Goal: Transaction & Acquisition: Purchase product/service

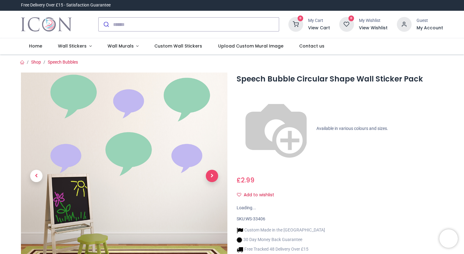
click at [209, 174] on span "Next" at bounding box center [212, 176] width 12 height 12
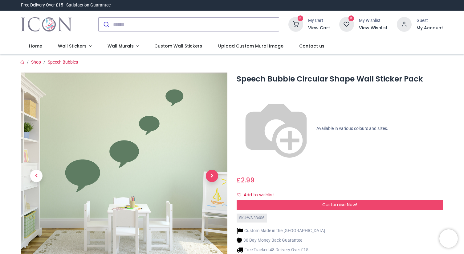
click at [210, 174] on span "Next" at bounding box center [212, 176] width 12 height 12
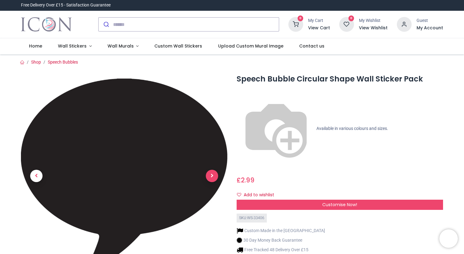
click at [210, 174] on span "Next" at bounding box center [212, 176] width 12 height 12
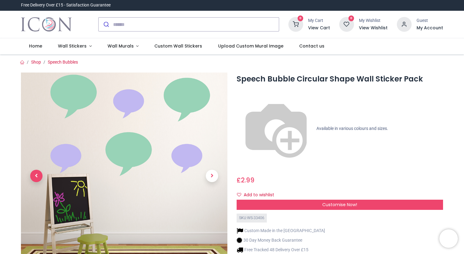
click at [36, 175] on span "Previous" at bounding box center [36, 176] width 12 height 12
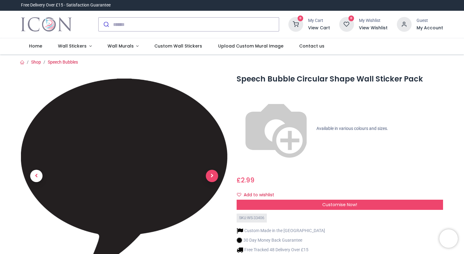
click at [209, 177] on span "Next" at bounding box center [212, 176] width 12 height 12
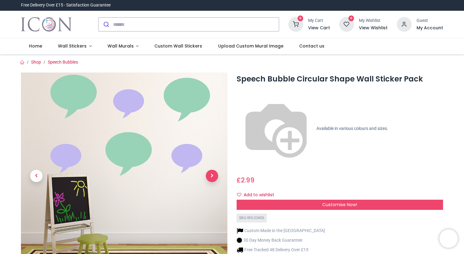
click at [209, 177] on span "Next" at bounding box center [212, 176] width 12 height 12
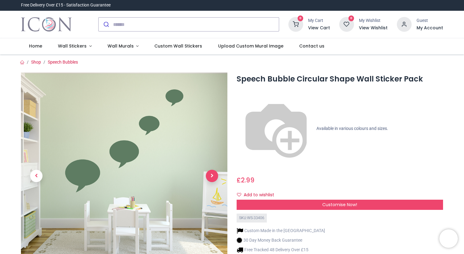
click at [209, 177] on span "Next" at bounding box center [212, 176] width 12 height 12
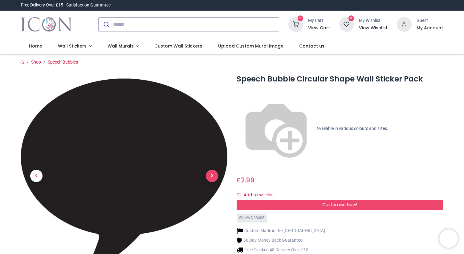
click at [209, 177] on span "Next" at bounding box center [212, 176] width 12 height 12
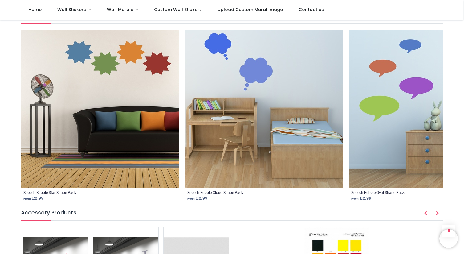
scroll to position [769, 0]
